Goal: Navigation & Orientation: Find specific page/section

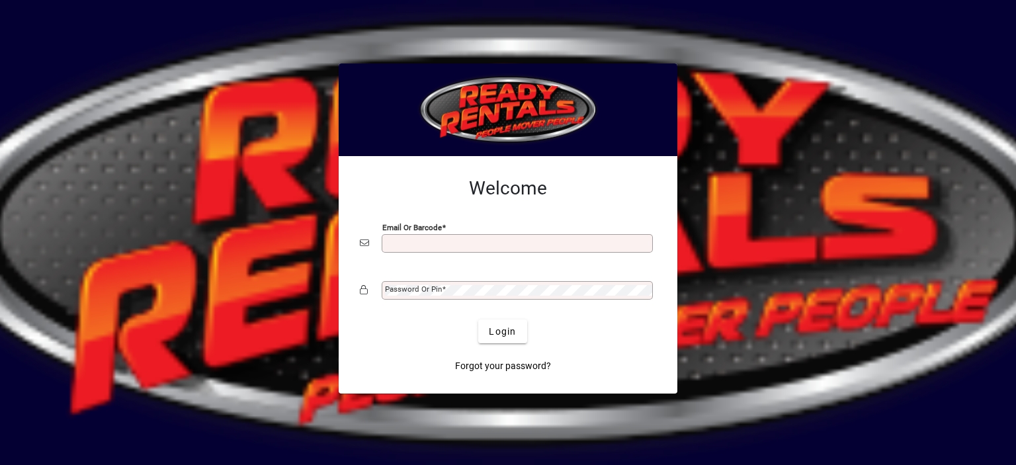
click at [422, 243] on input "Email or Barcode" at bounding box center [518, 243] width 267 height 11
type input "**********"
click at [431, 290] on mat-label "Password or Pin" at bounding box center [413, 288] width 57 height 9
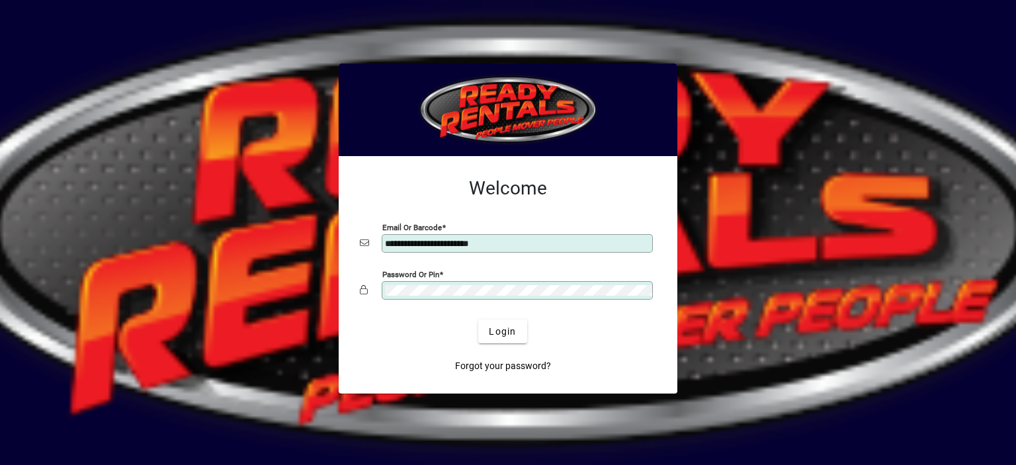
click at [478, 319] on button "Login" at bounding box center [502, 331] width 48 height 24
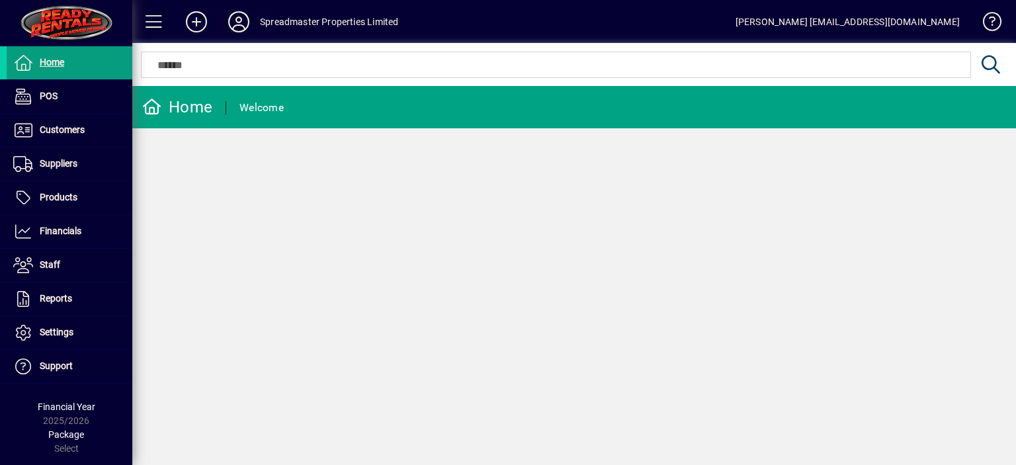
click at [241, 22] on icon at bounding box center [238, 21] width 26 height 21
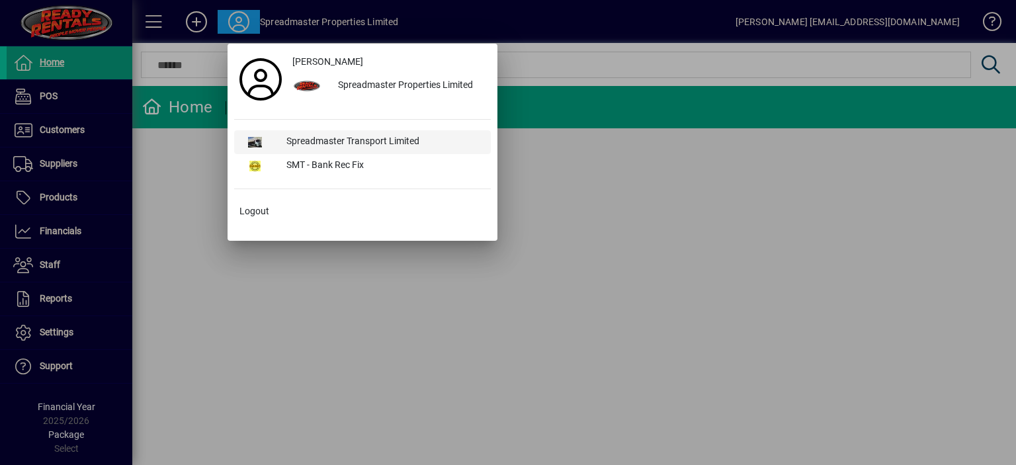
click at [332, 139] on div "Spreadmaster Transport Limited" at bounding box center [383, 142] width 215 height 24
